Goal: Task Accomplishment & Management: Manage account settings

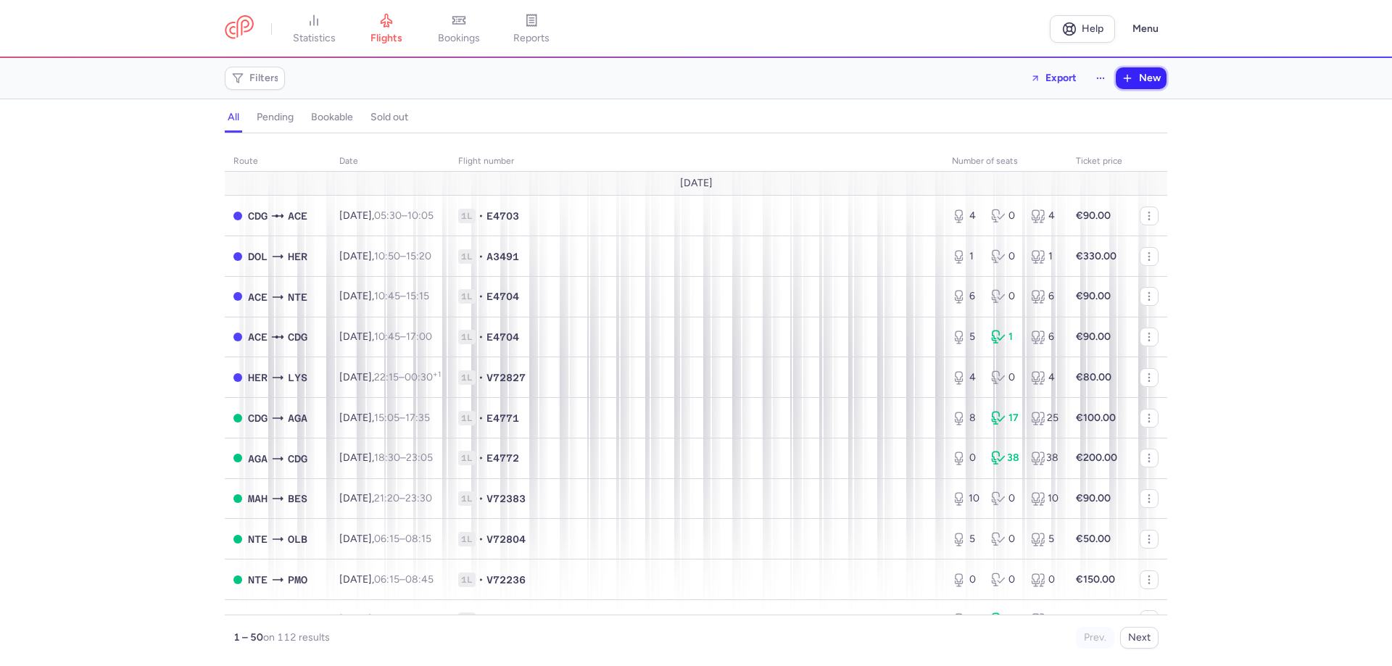
click at [1146, 71] on button "New" at bounding box center [1141, 78] width 51 height 22
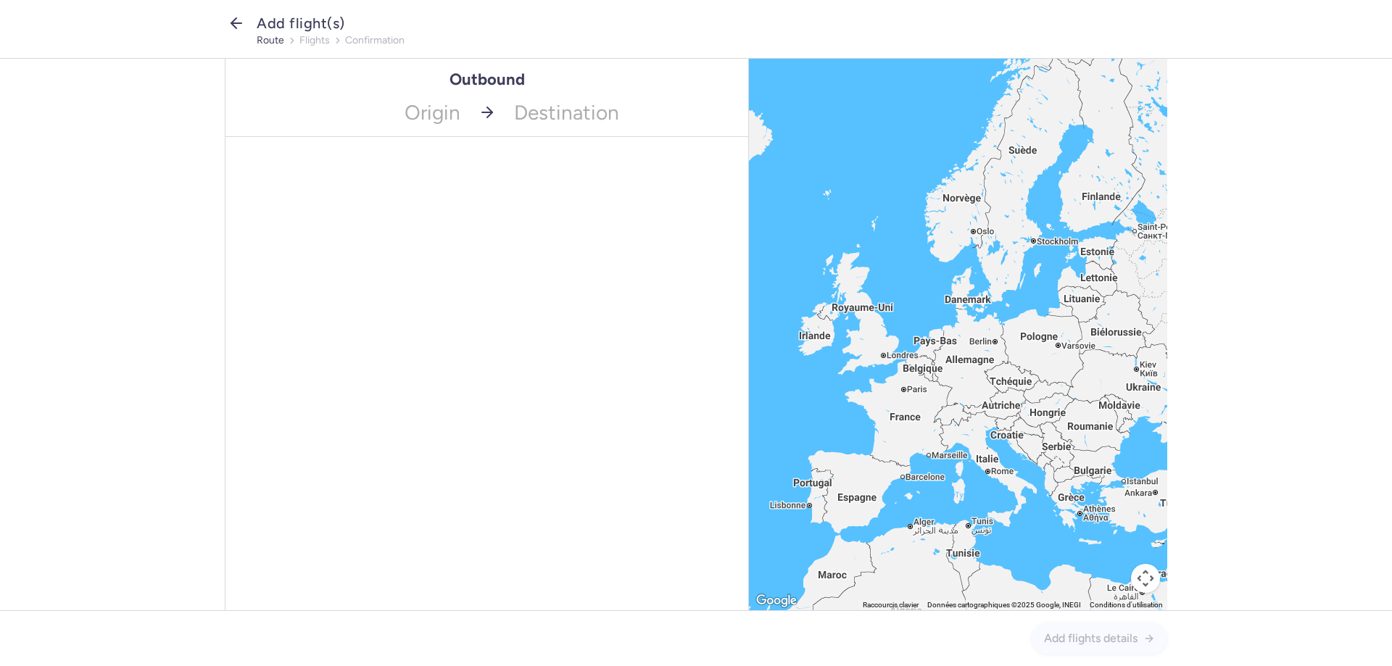
click at [230, 18] on icon "button" at bounding box center [236, 23] width 17 height 17
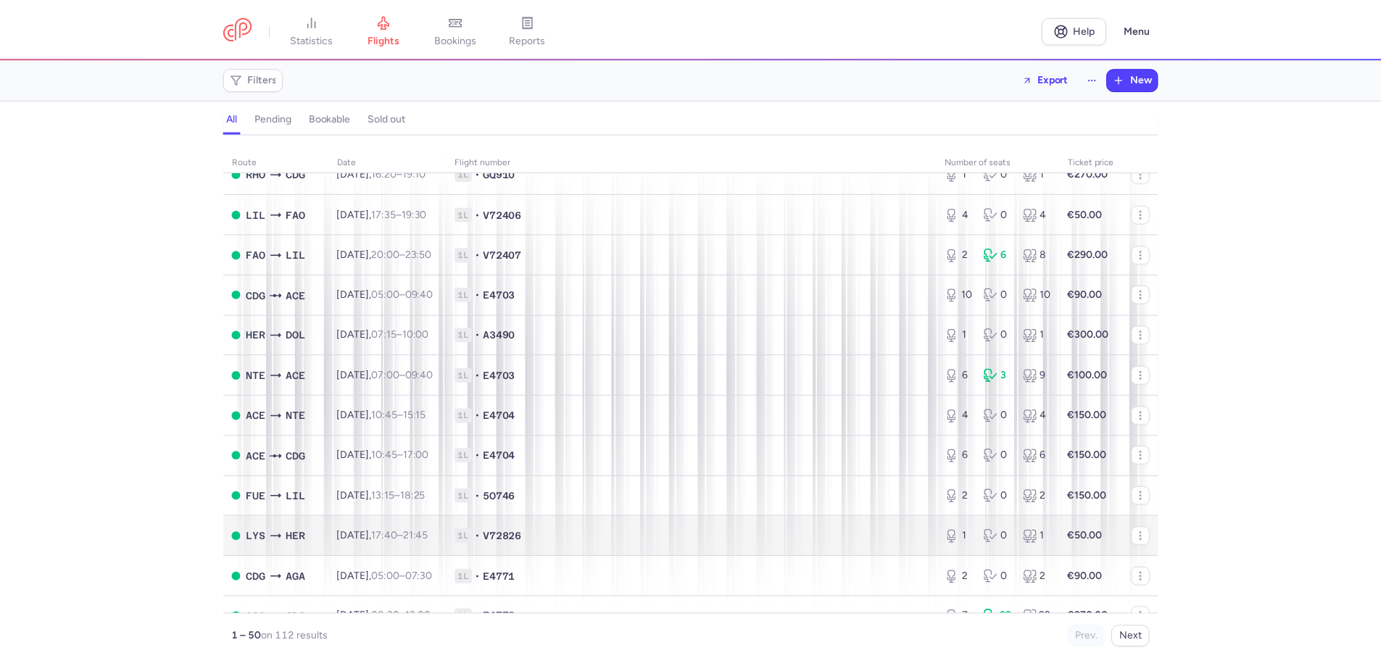
scroll to position [1602, 0]
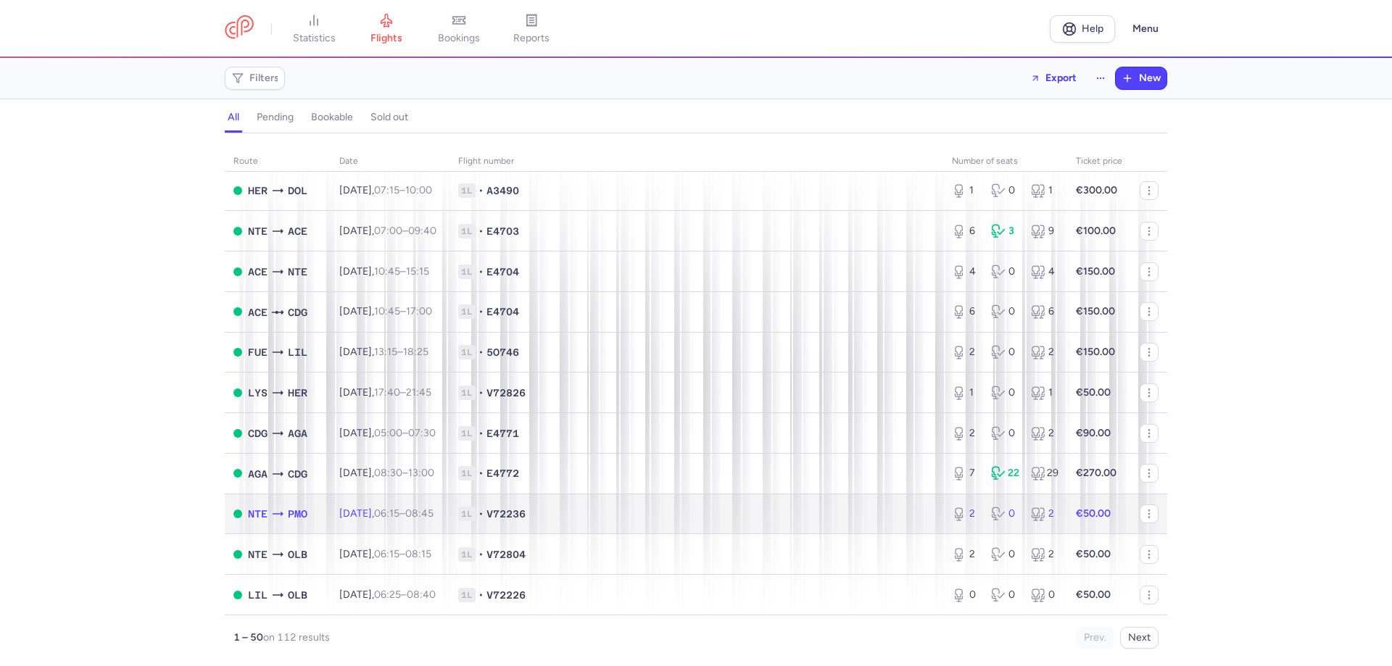
click at [382, 517] on span "[DATE] 06:15 – 08:45 +0" at bounding box center [386, 514] width 94 height 12
select select "days"
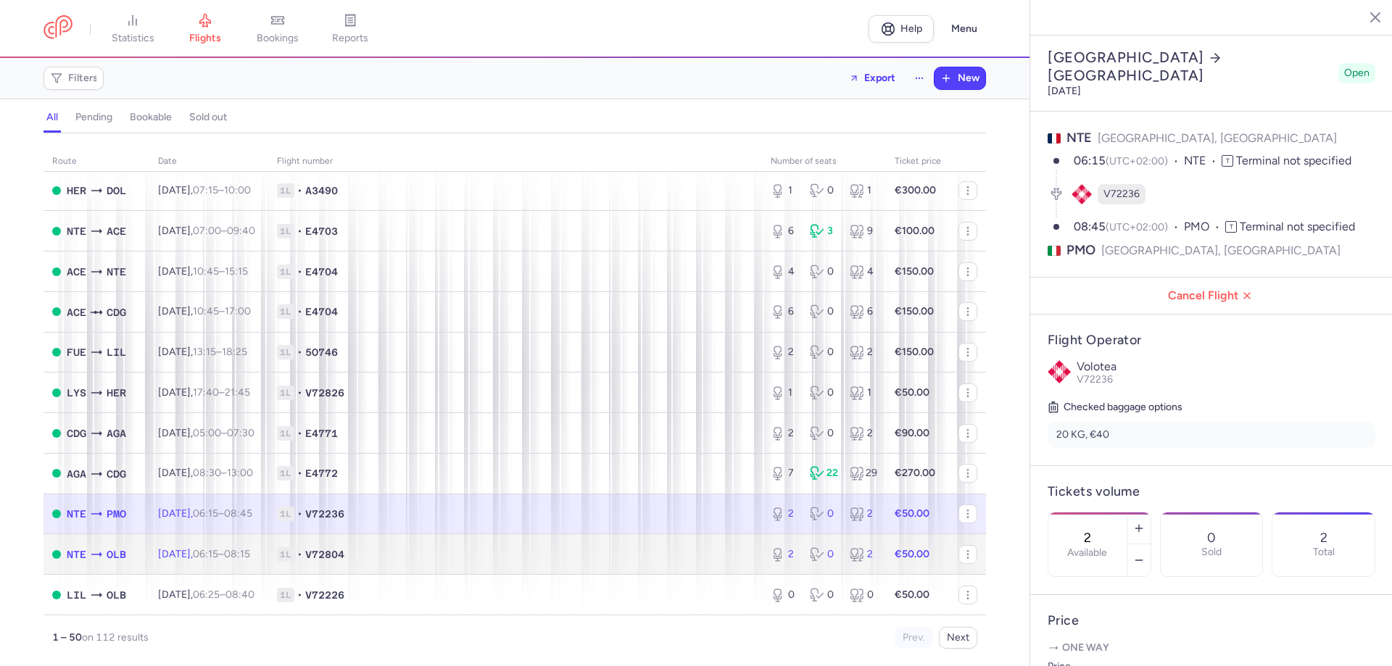
click at [302, 563] on td "1L • V72804" at bounding box center [515, 554] width 494 height 41
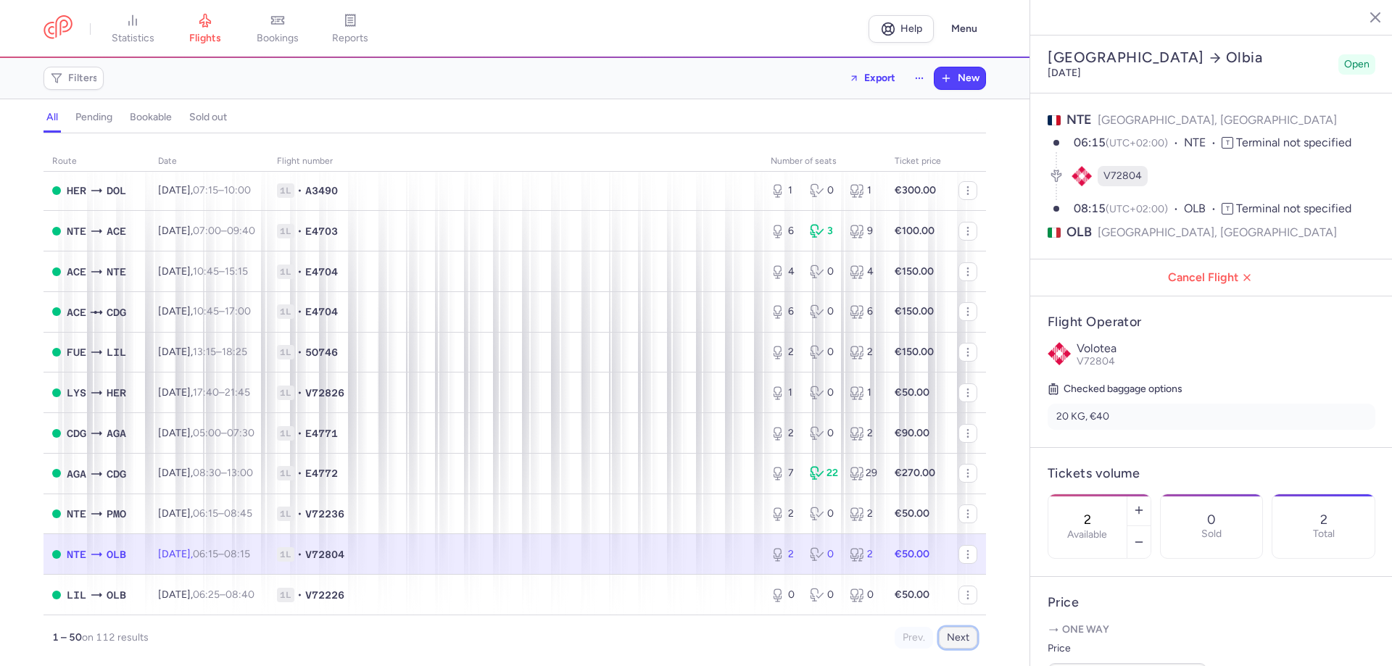
click at [962, 637] on button "Next" at bounding box center [958, 638] width 38 height 22
